Goal: Check status: Check status

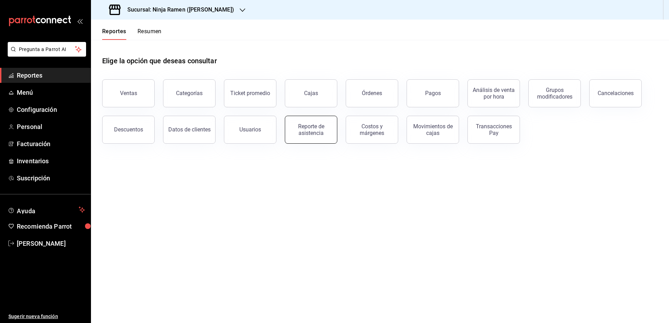
click at [305, 133] on div "Reporte de asistencia" at bounding box center [311, 129] width 43 height 13
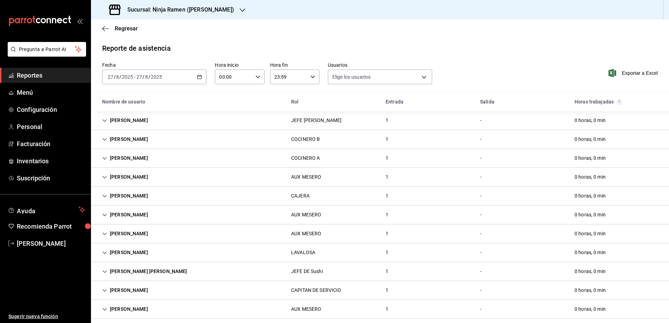
type input "b1f7ea7f-580f-4eb0-b037-e18308735fba,197fbe5c-df84-4d5e-a2a4-69e89dcddb51,723fa…"
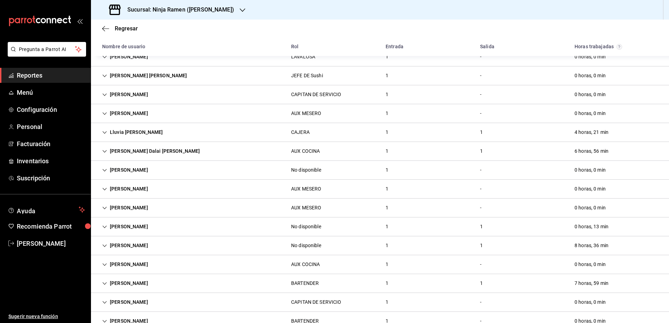
scroll to position [99, 0]
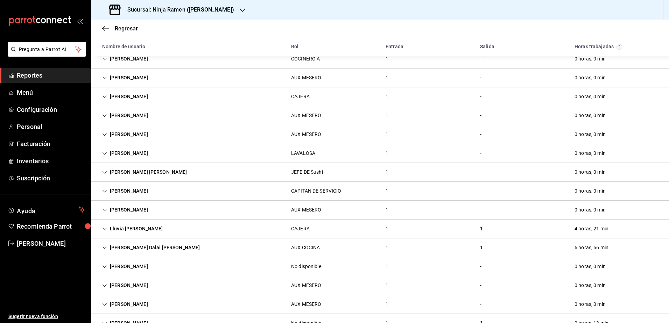
click at [194, 8] on h3 "Sucursal: Ninja Ramen ([PERSON_NAME])" at bounding box center [178, 10] width 112 height 8
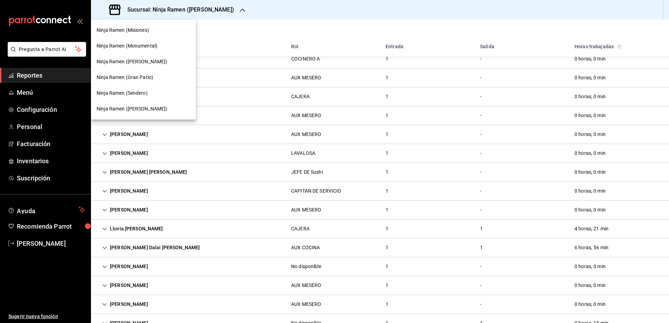
click at [146, 63] on span "Ninja Ramen ([PERSON_NAME])" at bounding box center [132, 61] width 71 height 7
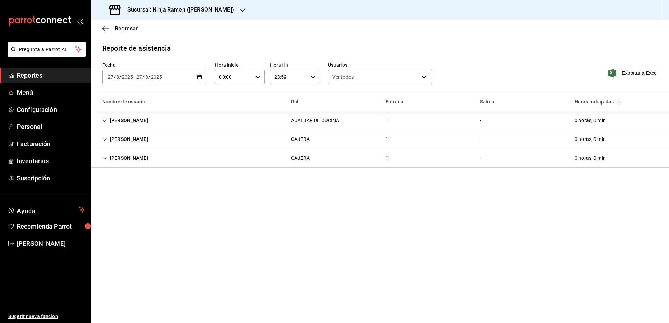
click at [104, 160] on icon "Cell" at bounding box center [104, 158] width 5 height 5
